Goal: Information Seeking & Learning: Learn about a topic

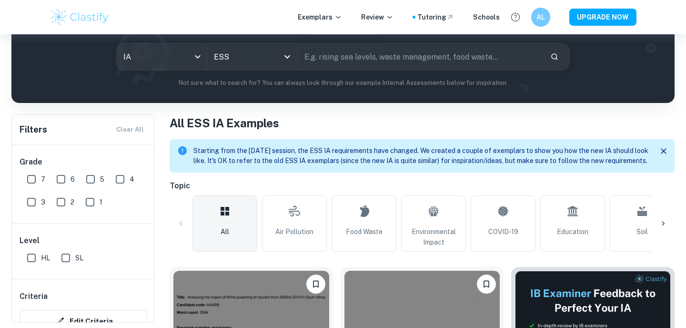
scroll to position [112, 0]
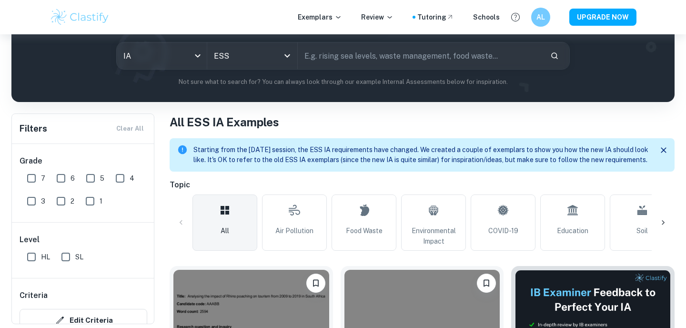
click at [30, 177] on input "7" at bounding box center [31, 178] width 19 height 19
checkbox input "true"
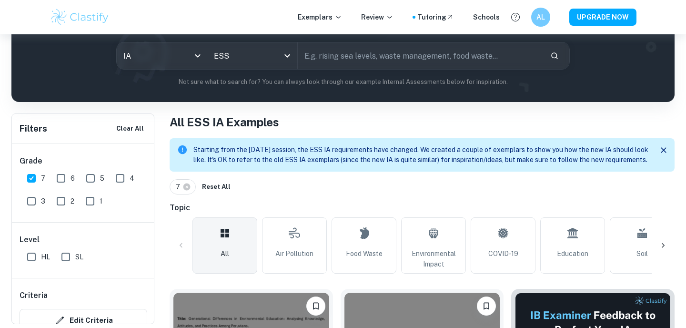
click at [69, 176] on input "6" at bounding box center [60, 178] width 19 height 19
checkbox input "true"
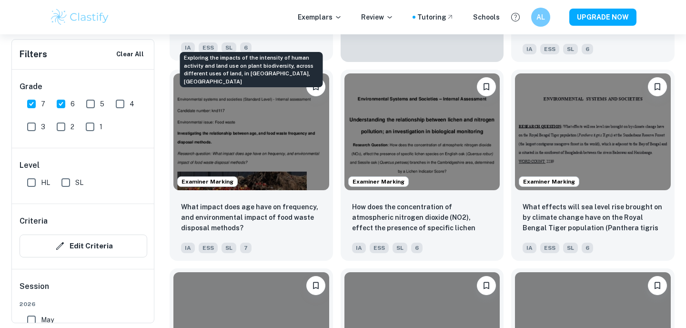
scroll to position [1922, 0]
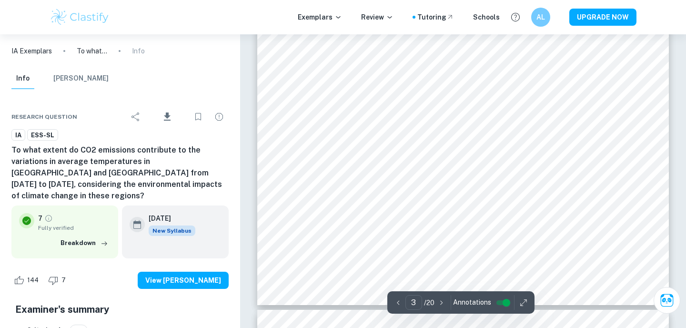
scroll to position [1491, 0]
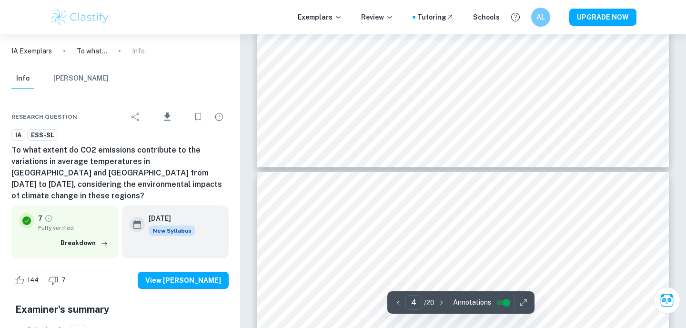
type input "5"
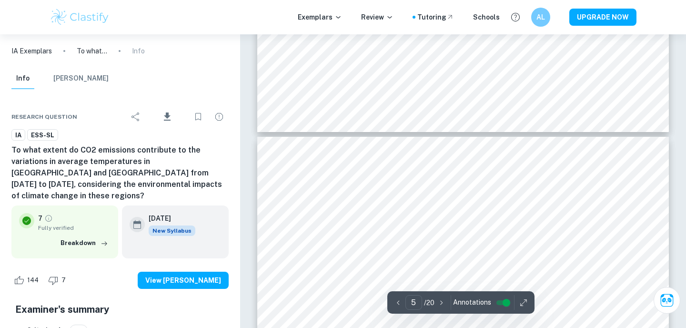
scroll to position [2189, 0]
